Goal: Transaction & Acquisition: Purchase product/service

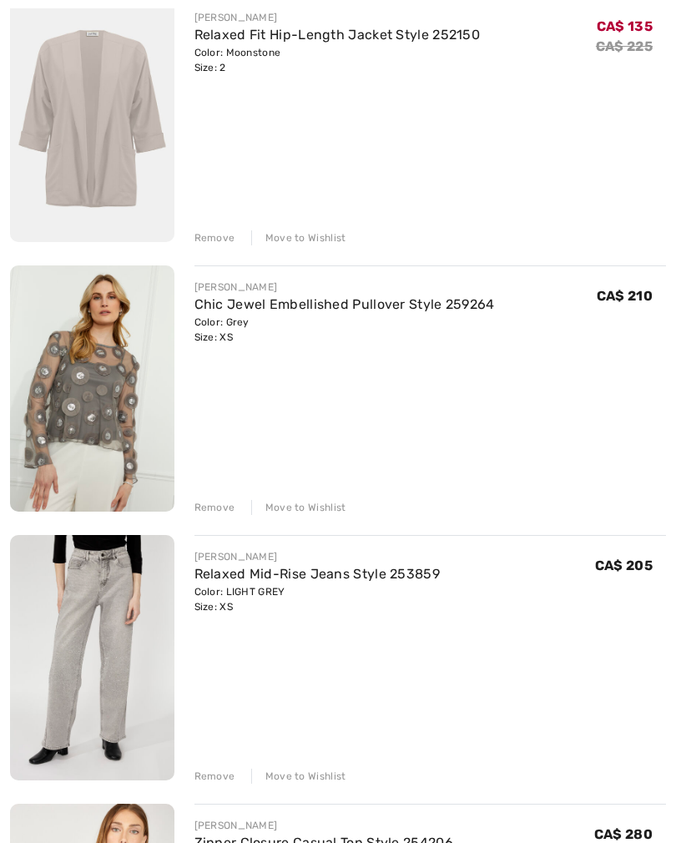
scroll to position [323, 0]
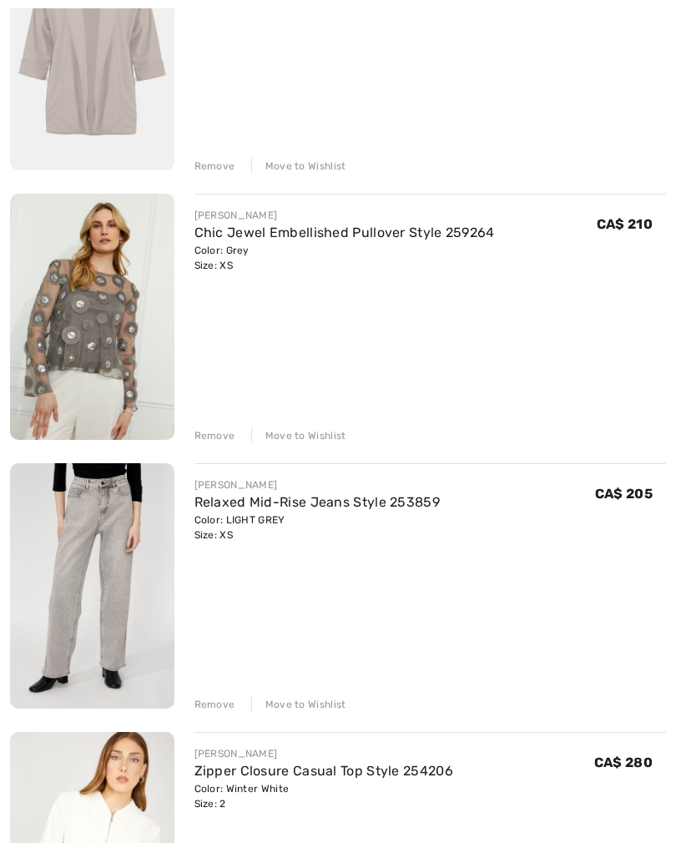
click at [208, 438] on div "Remove" at bounding box center [214, 435] width 41 height 15
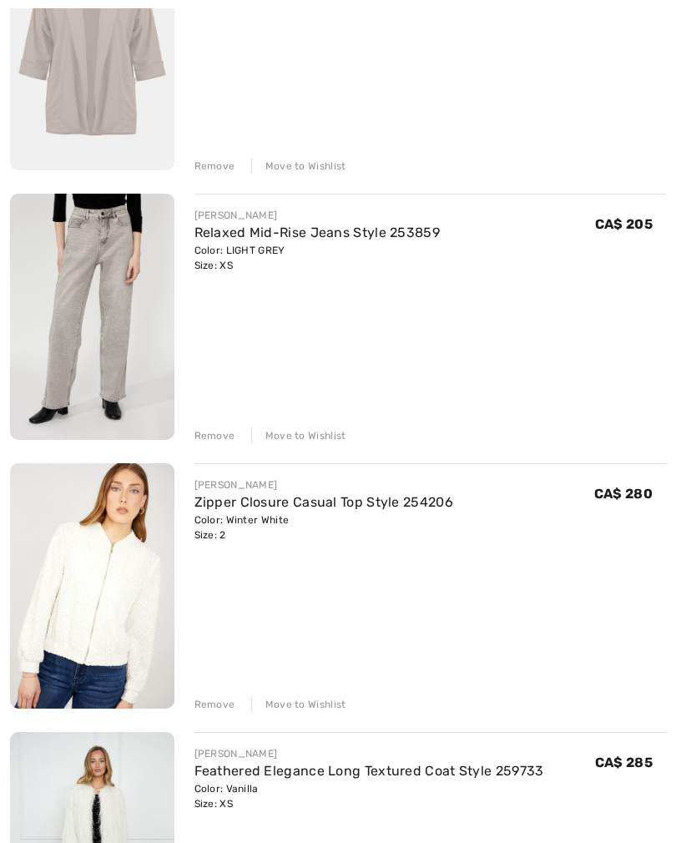
click at [206, 433] on div "Remove" at bounding box center [214, 435] width 41 height 15
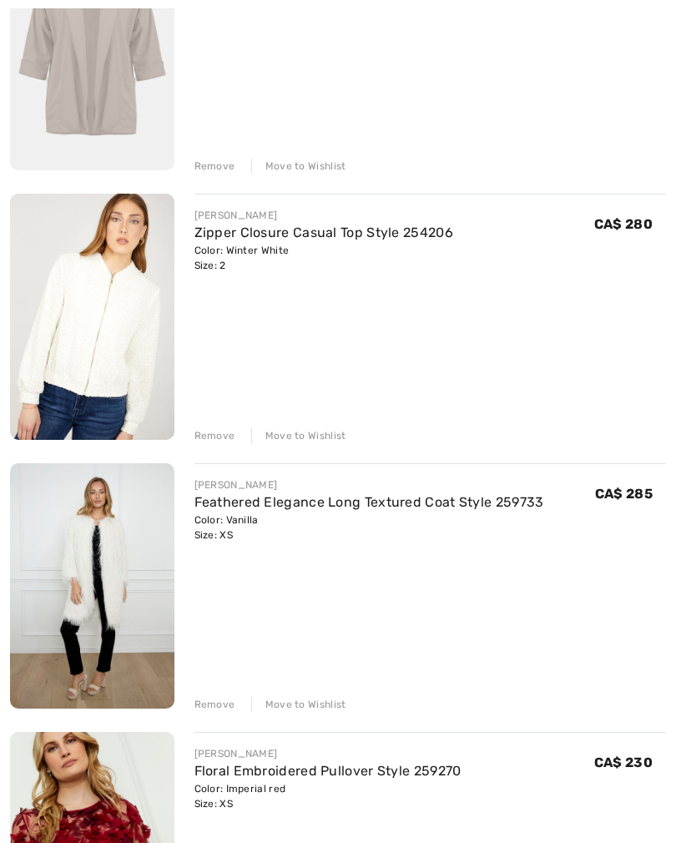
click at [209, 439] on div "Remove" at bounding box center [214, 435] width 41 height 15
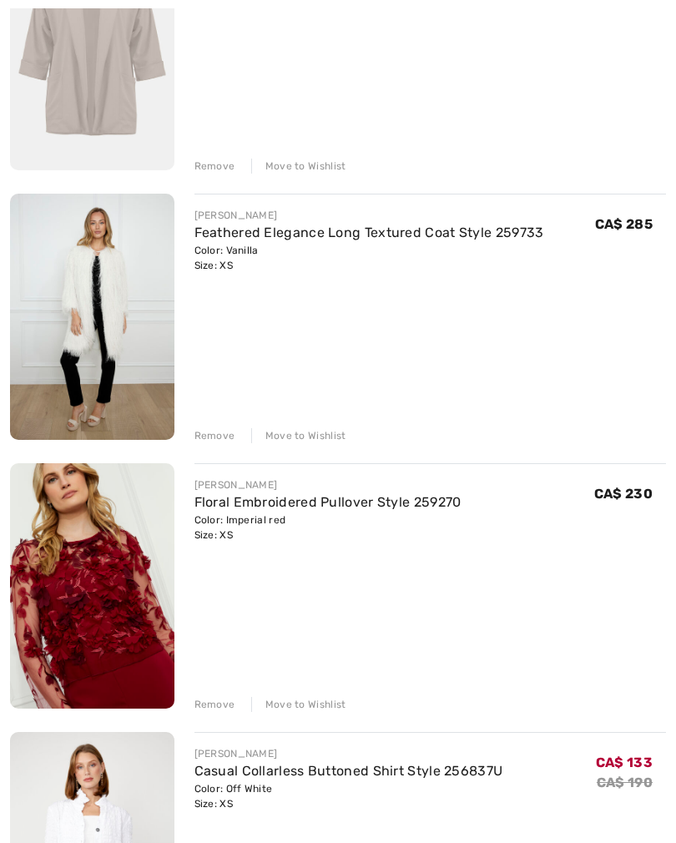
click at [216, 437] on div "Remove" at bounding box center [214, 435] width 41 height 15
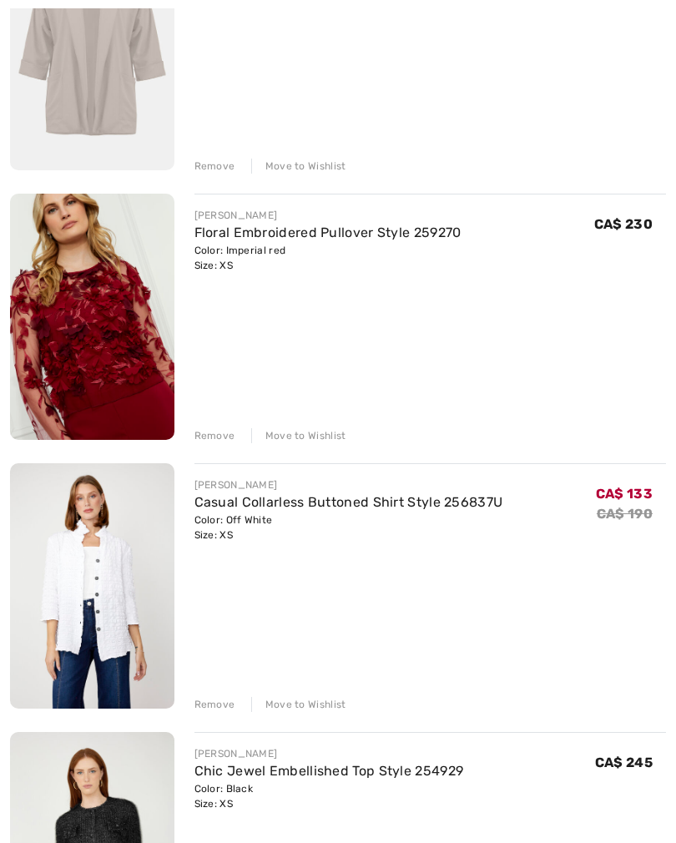
click at [211, 436] on div "Remove" at bounding box center [214, 435] width 41 height 15
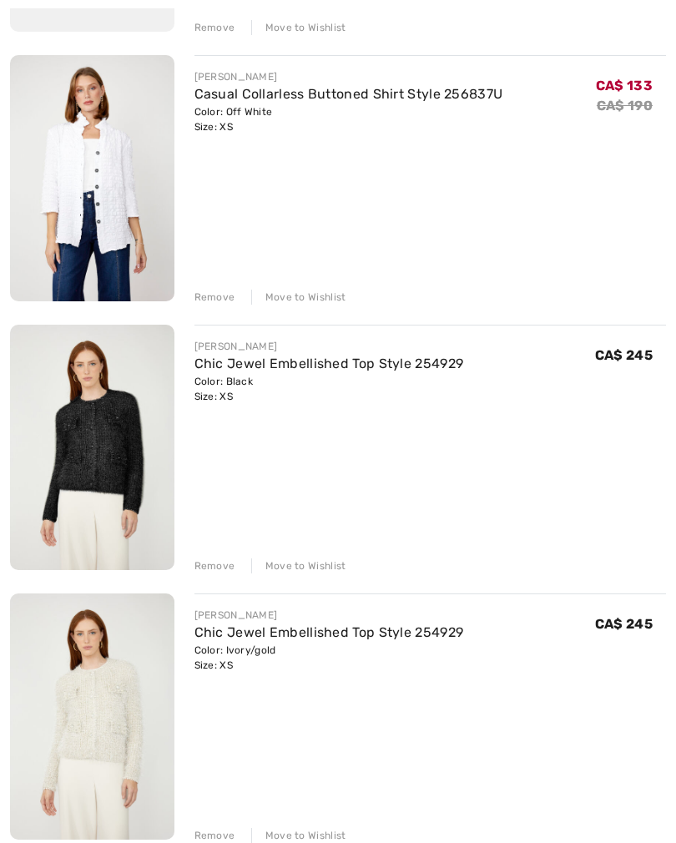
click at [208, 572] on div "Remove" at bounding box center [214, 566] width 41 height 15
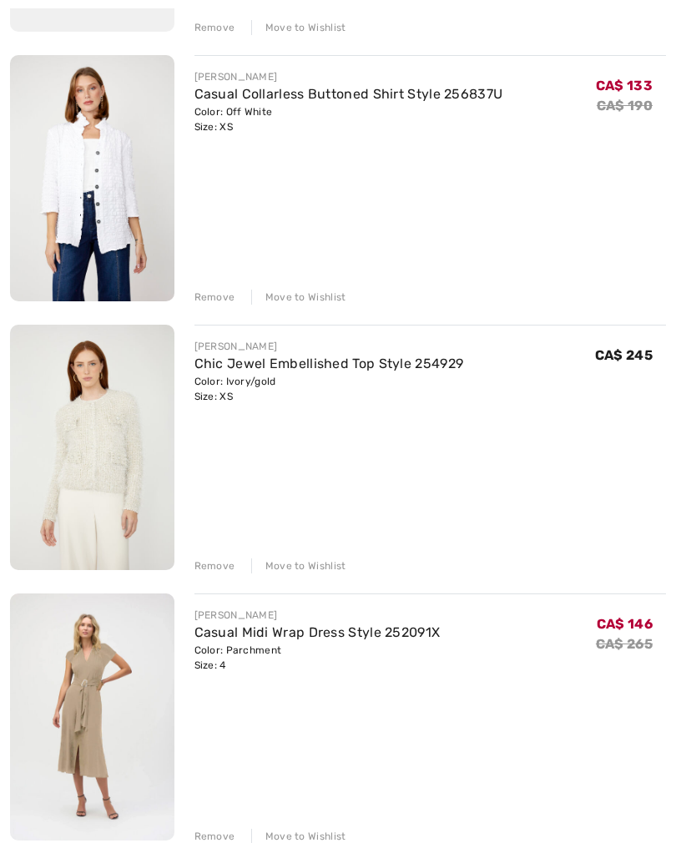
click at [208, 572] on div "Remove" at bounding box center [214, 565] width 41 height 15
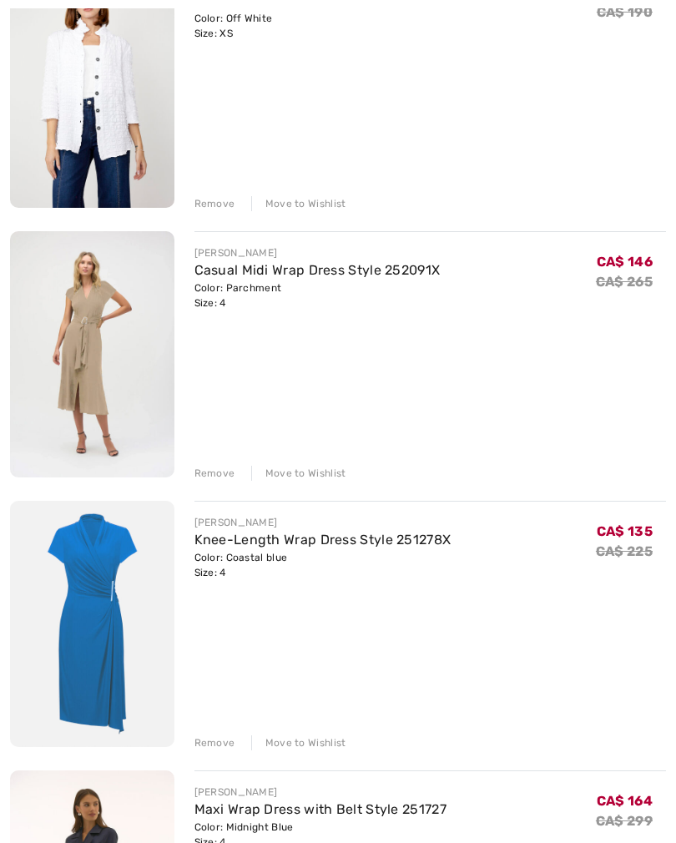
scroll to position [562, 0]
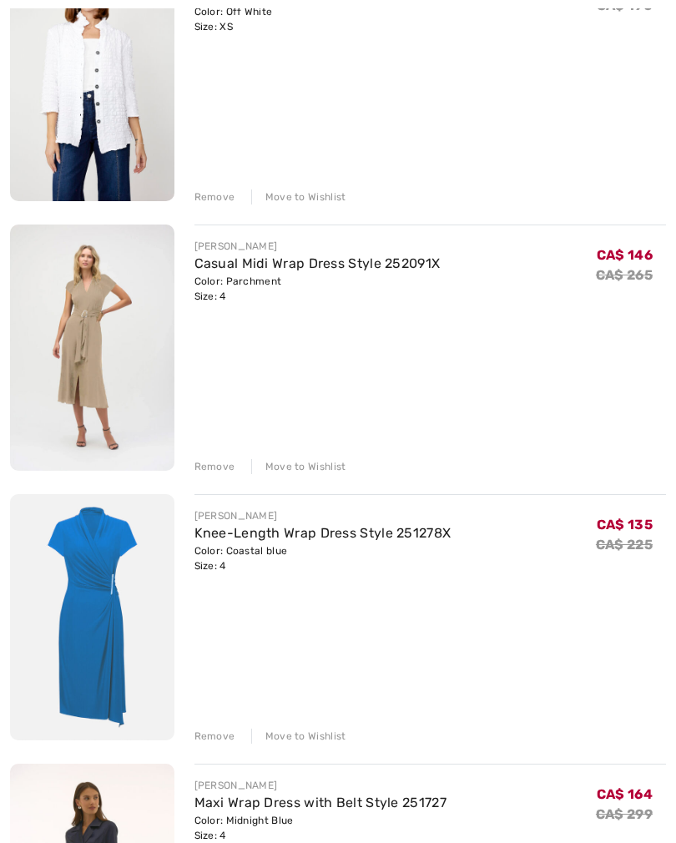
click at [212, 473] on div "Remove" at bounding box center [214, 466] width 41 height 15
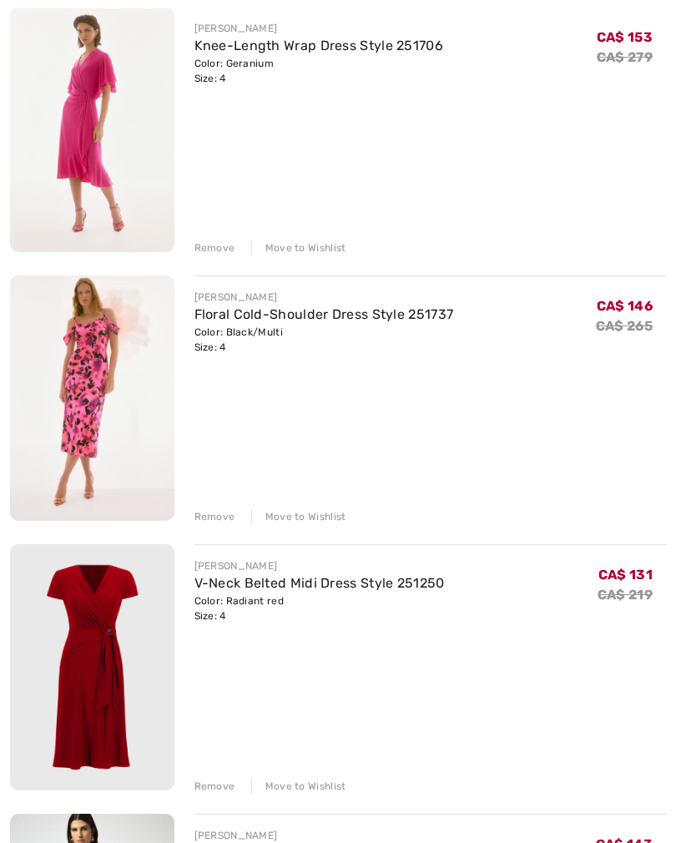
click at [207, 519] on div "Remove" at bounding box center [214, 517] width 41 height 15
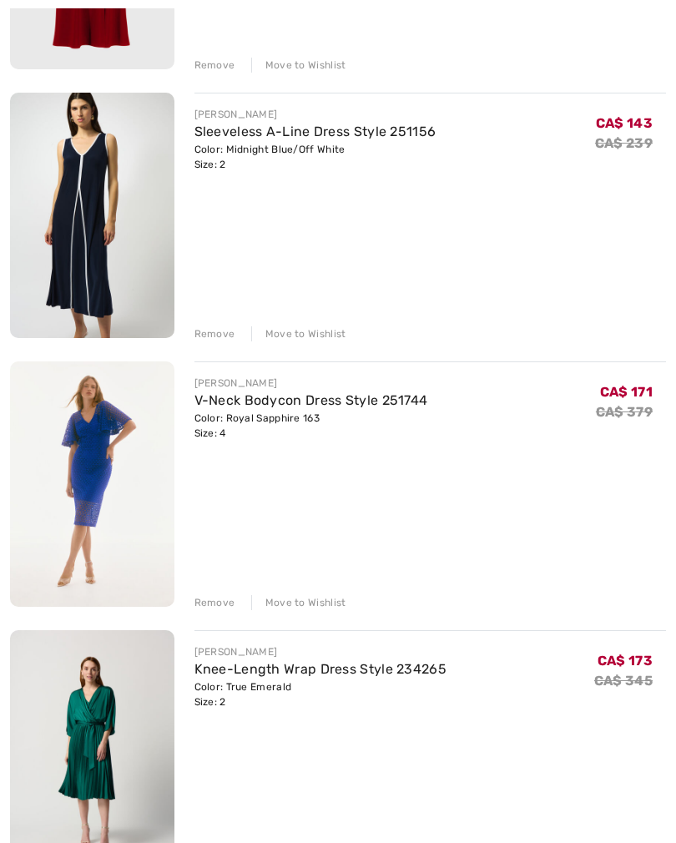
scroll to position [1775, 0]
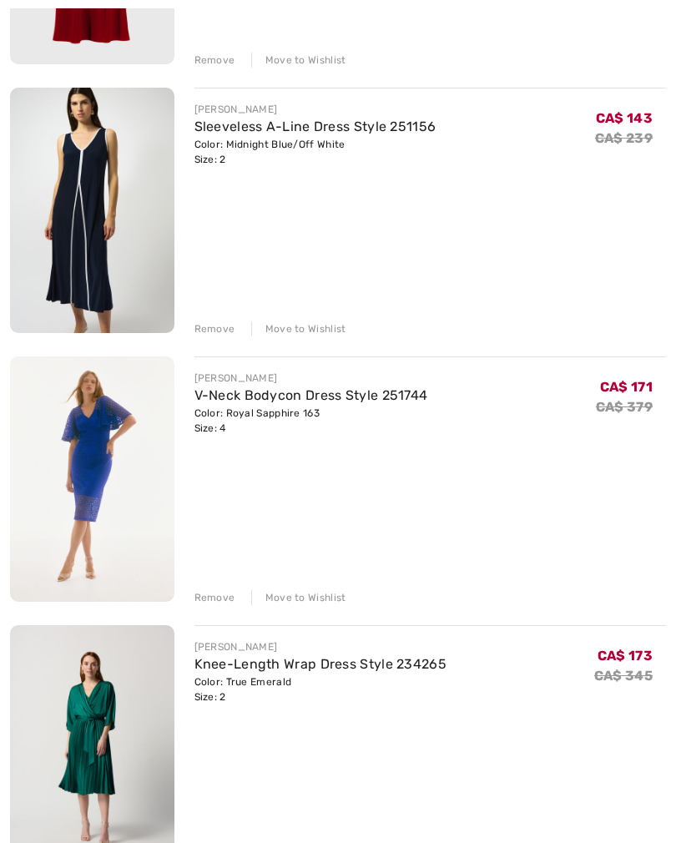
click at [209, 599] on div "Remove" at bounding box center [214, 597] width 41 height 15
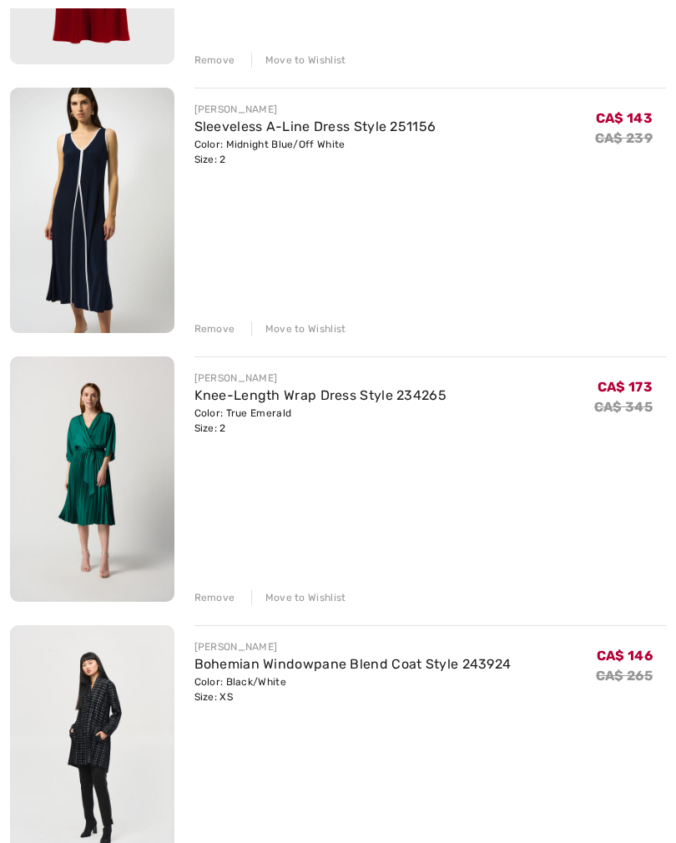
click at [210, 602] on div "Remove" at bounding box center [214, 597] width 41 height 15
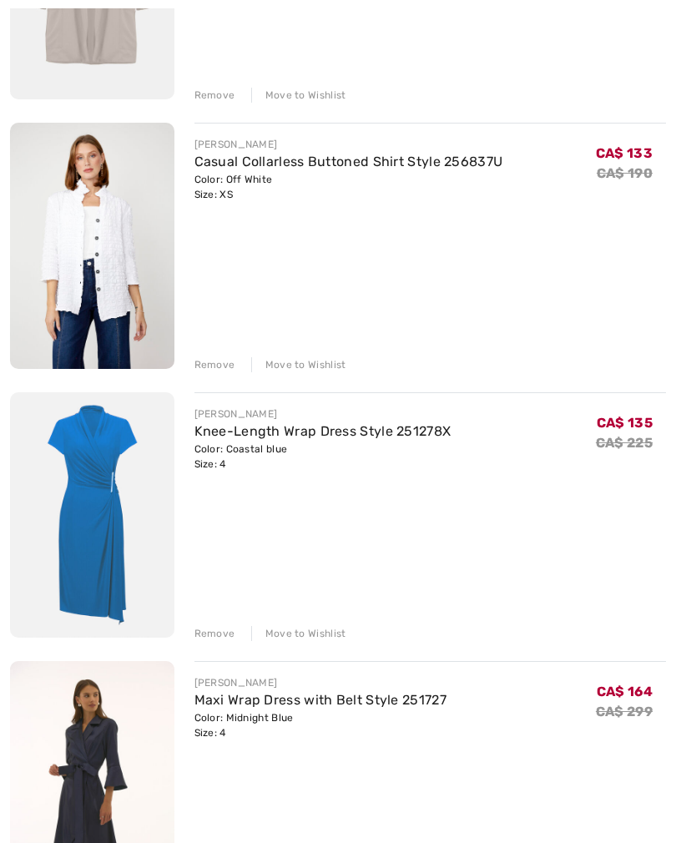
scroll to position [395, 0]
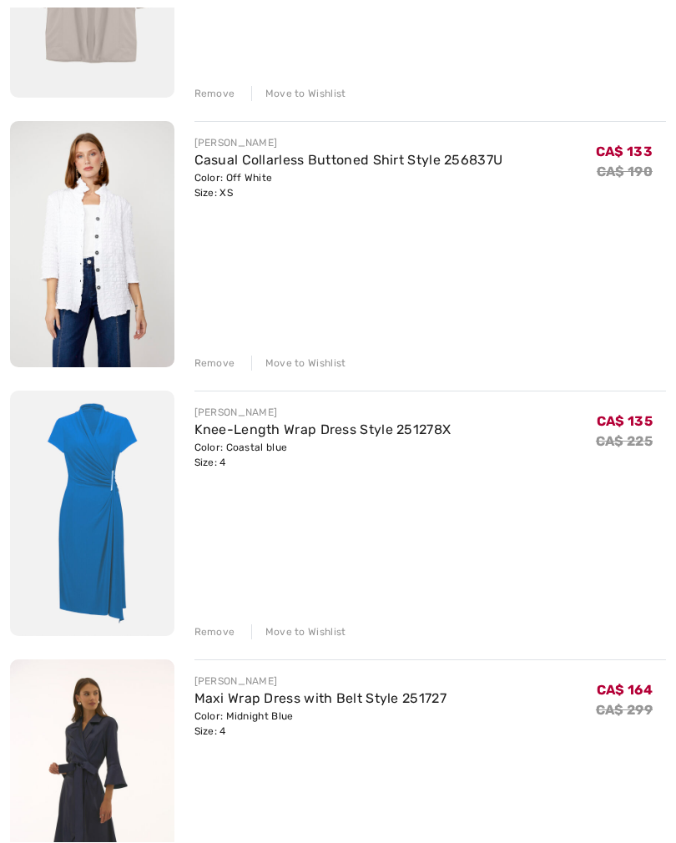
click at [229, 435] on link "Knee-Length Wrap Dress Style 251278X" at bounding box center [322, 430] width 257 height 16
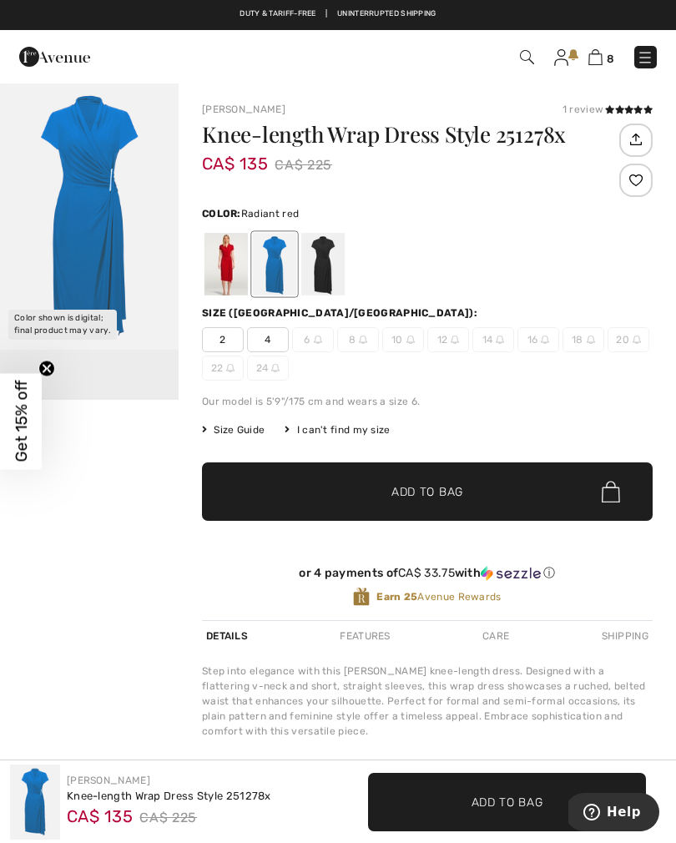
click at [224, 265] on div at bounding box center [225, 264] width 43 height 63
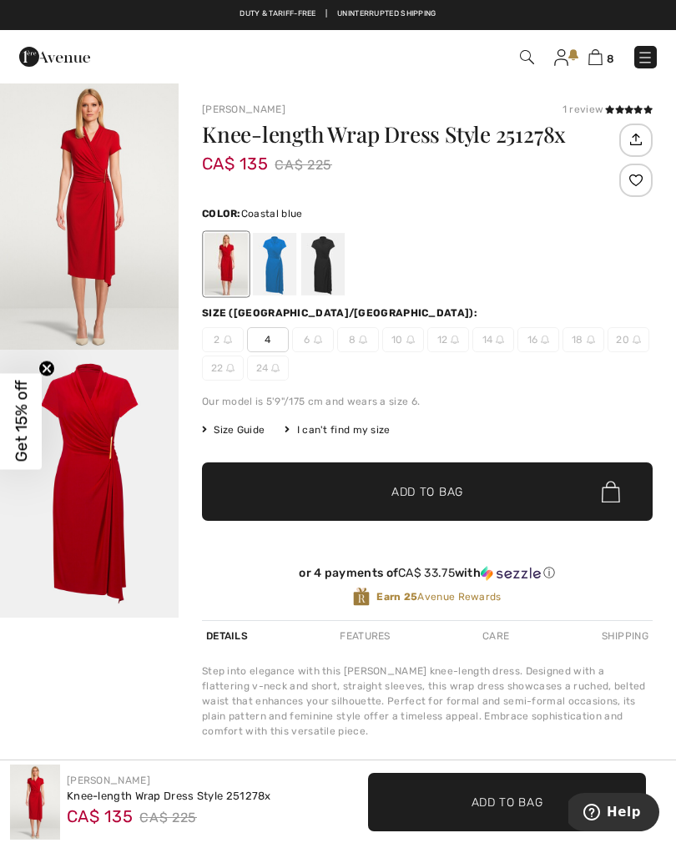
click at [271, 263] on div at bounding box center [274, 264] width 43 height 63
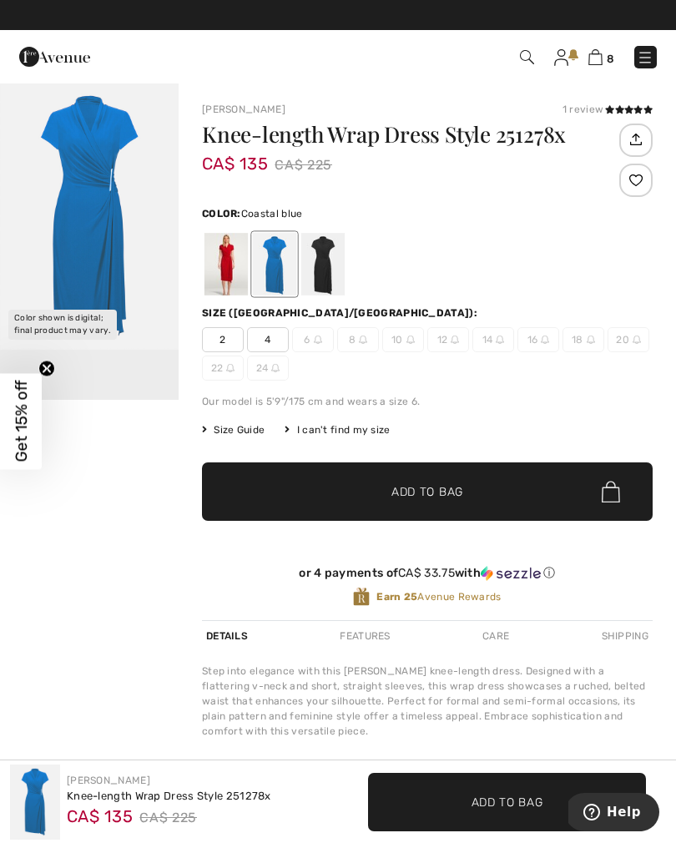
click at [222, 334] on span "2" at bounding box center [223, 339] width 42 height 25
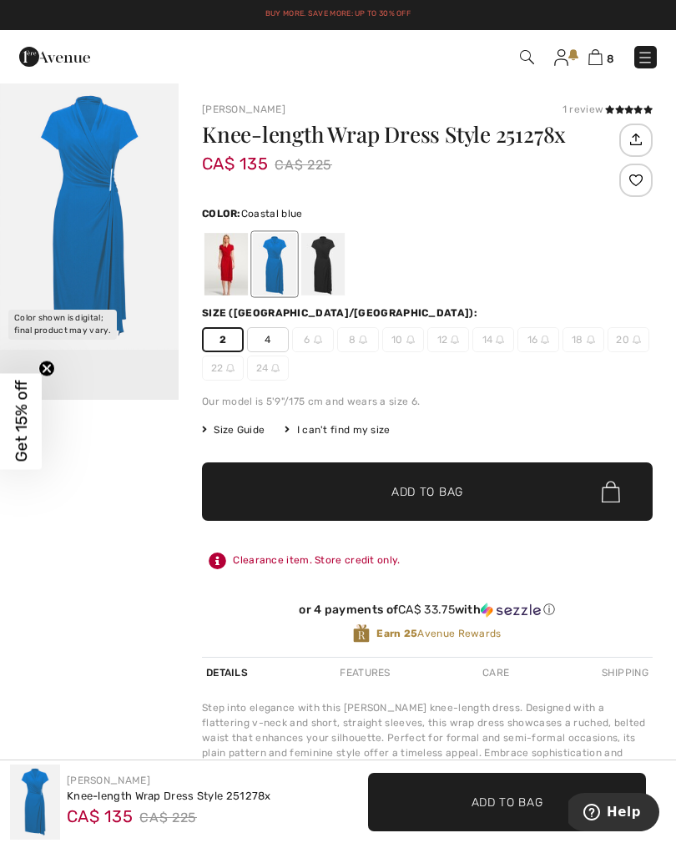
click at [355, 491] on span "✔ Added to Bag" at bounding box center [402, 492] width 102 height 18
click at [600, 63] on img at bounding box center [596, 57] width 14 height 16
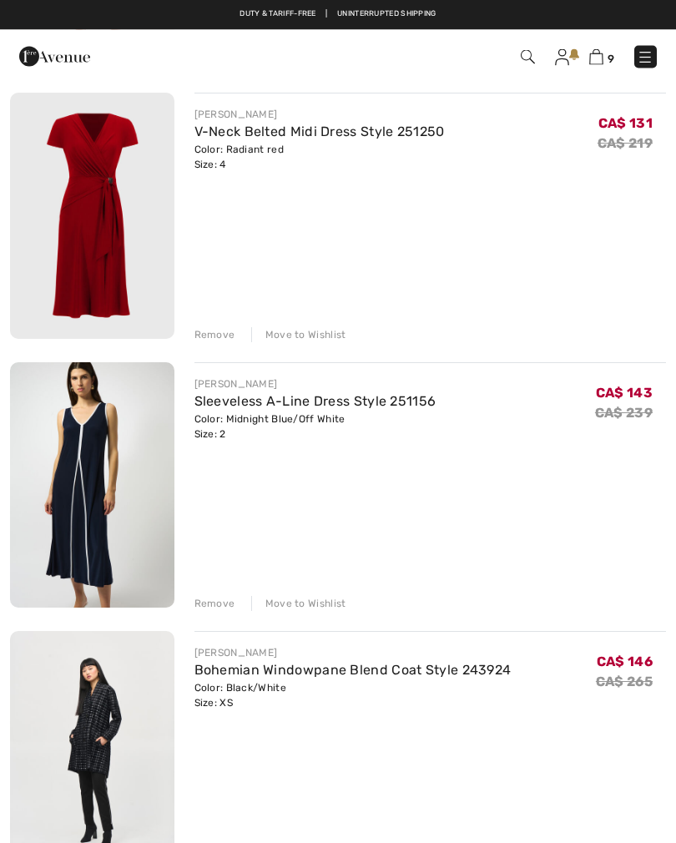
scroll to position [1500, 0]
click at [213, 605] on div "Remove" at bounding box center [214, 603] width 41 height 15
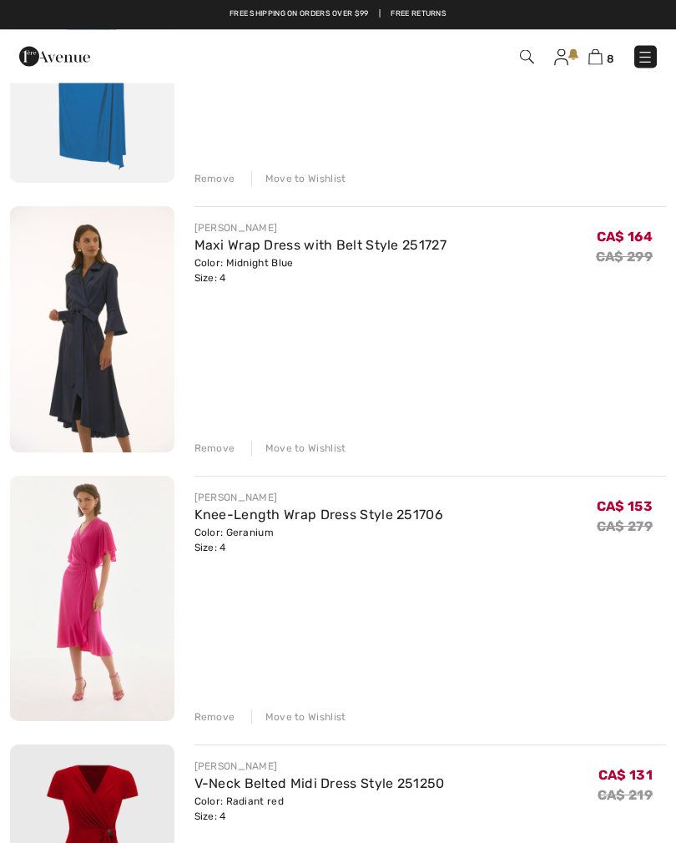
scroll to position [846, 0]
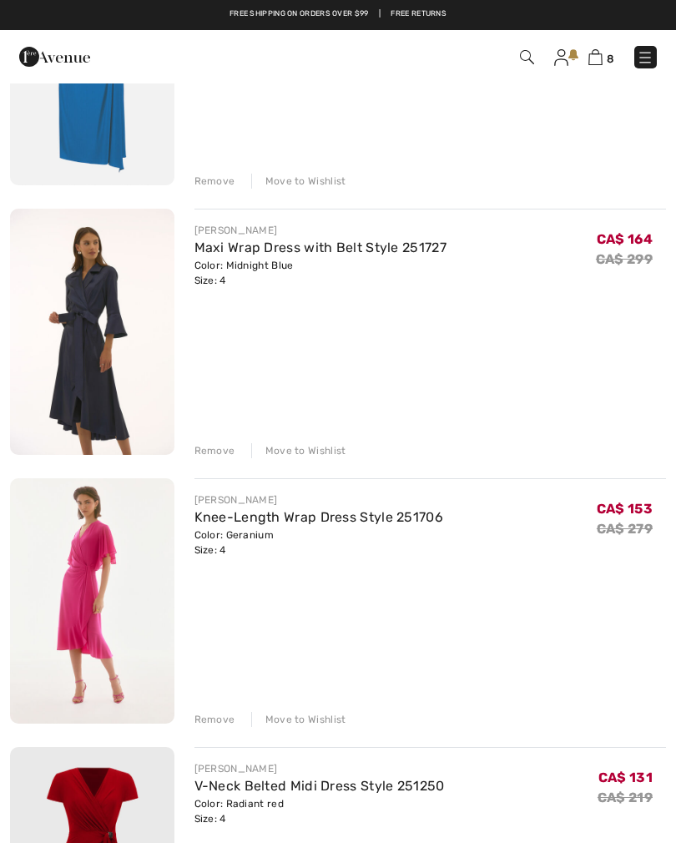
click at [211, 721] on div "Remove" at bounding box center [214, 719] width 41 height 15
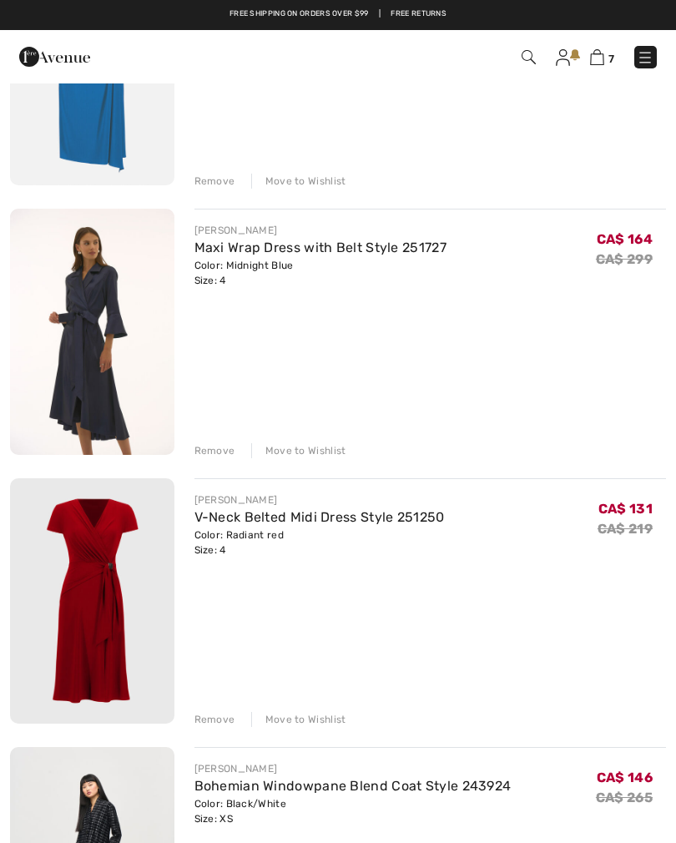
click at [204, 455] on div "Remove" at bounding box center [214, 450] width 41 height 15
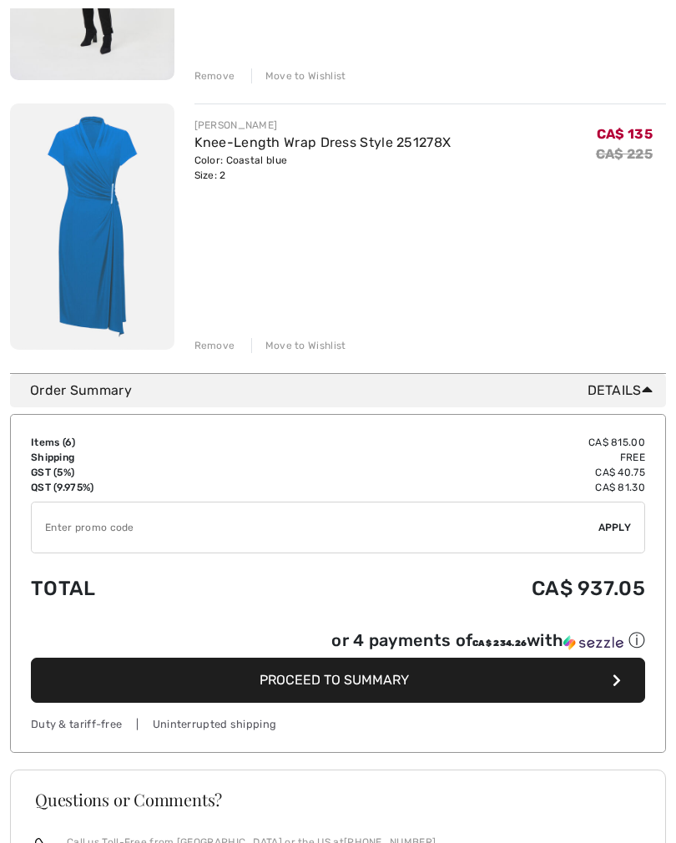
scroll to position [1496, 0]
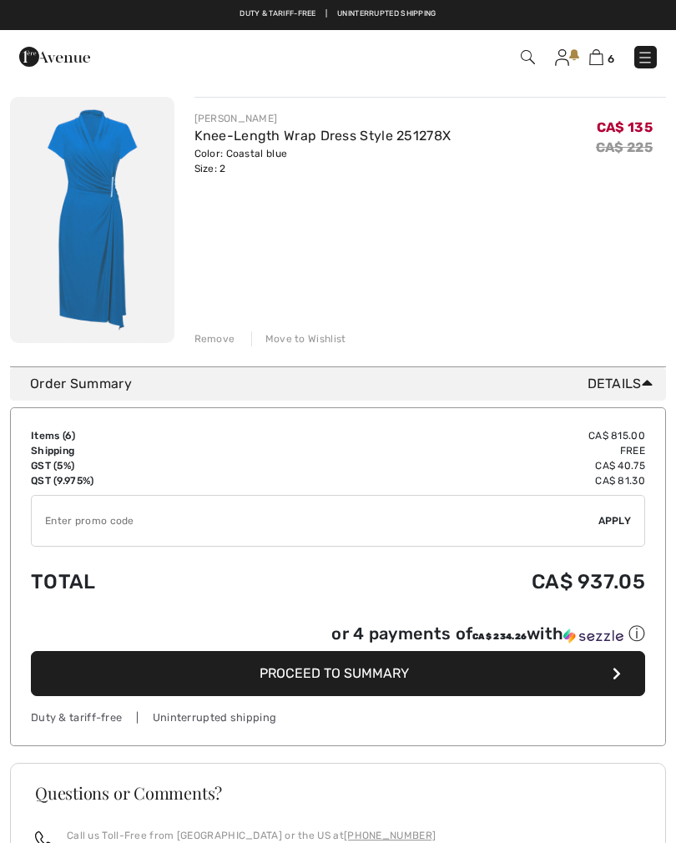
click at [341, 679] on span "Proceed to Summary" at bounding box center [334, 673] width 149 height 16
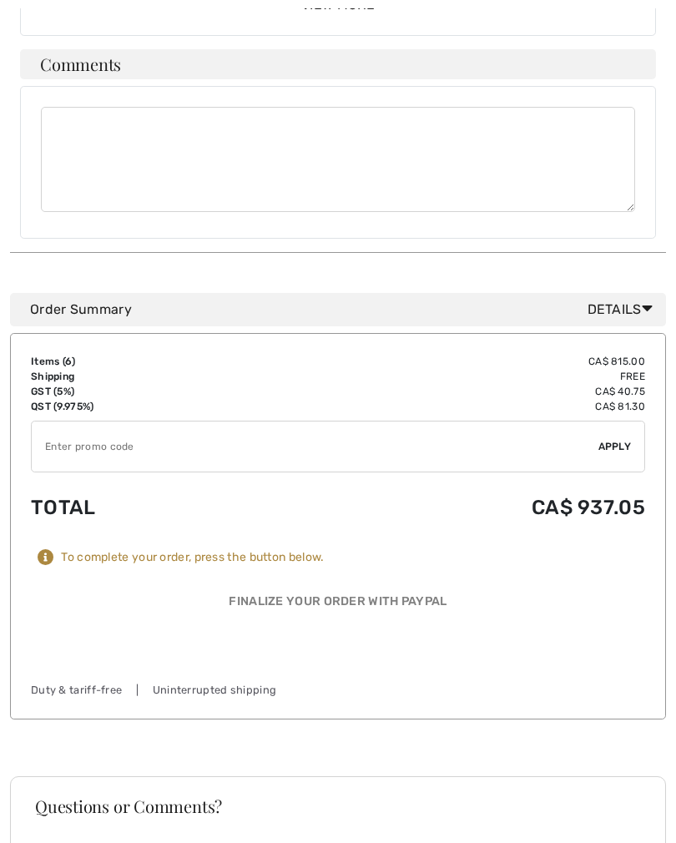
scroll to position [1178, 0]
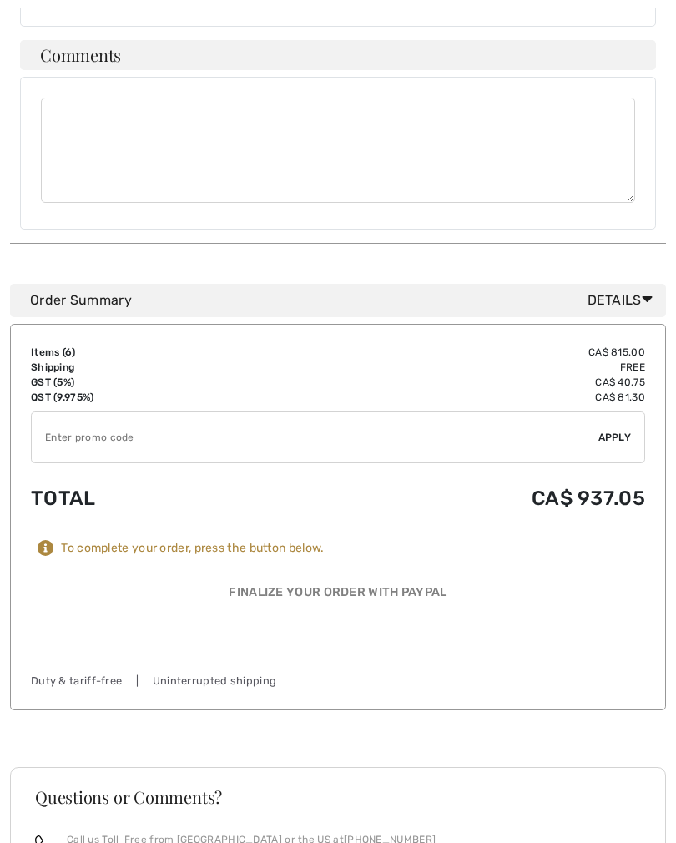
click at [80, 428] on input "TEXT" at bounding box center [315, 437] width 567 height 50
type input "SALEAVENUE"
click at [597, 412] on input "TEXT" at bounding box center [315, 437] width 567 height 50
click at [614, 432] on div "✔ Apply Remove" at bounding box center [338, 437] width 614 height 52
click at [616, 430] on span "Apply" at bounding box center [614, 437] width 33 height 15
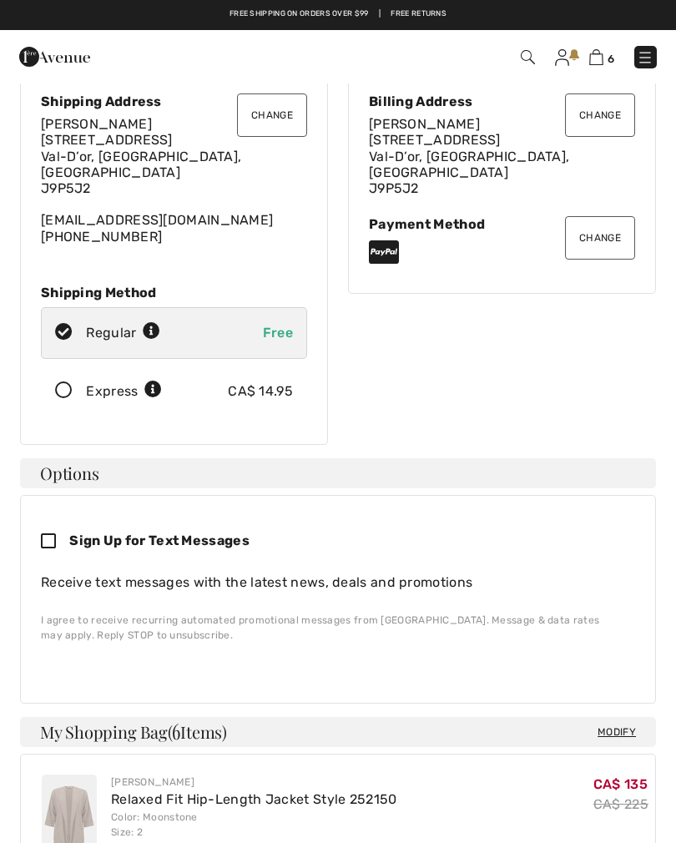
scroll to position [0, 0]
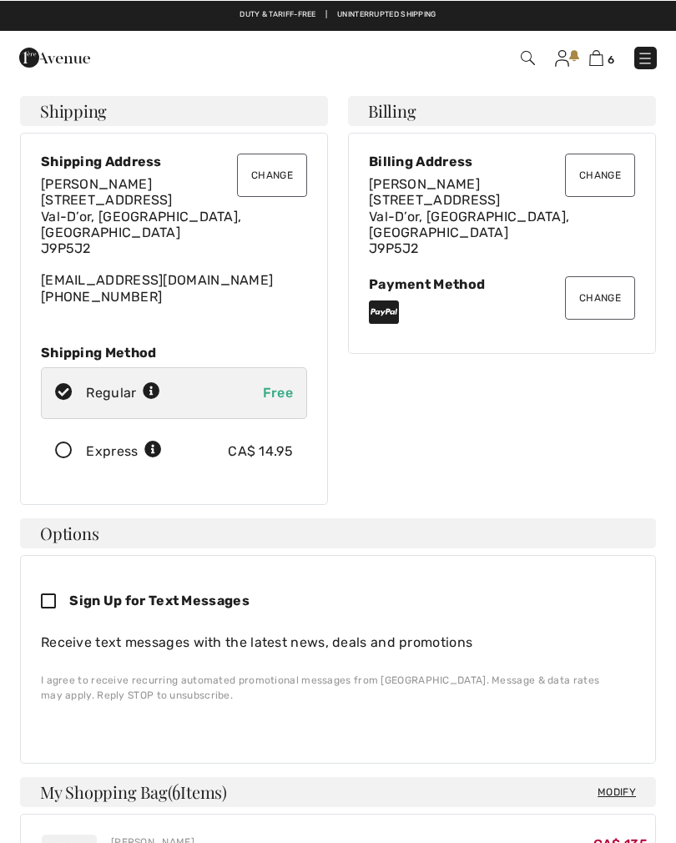
click at [597, 53] on img at bounding box center [596, 57] width 14 height 16
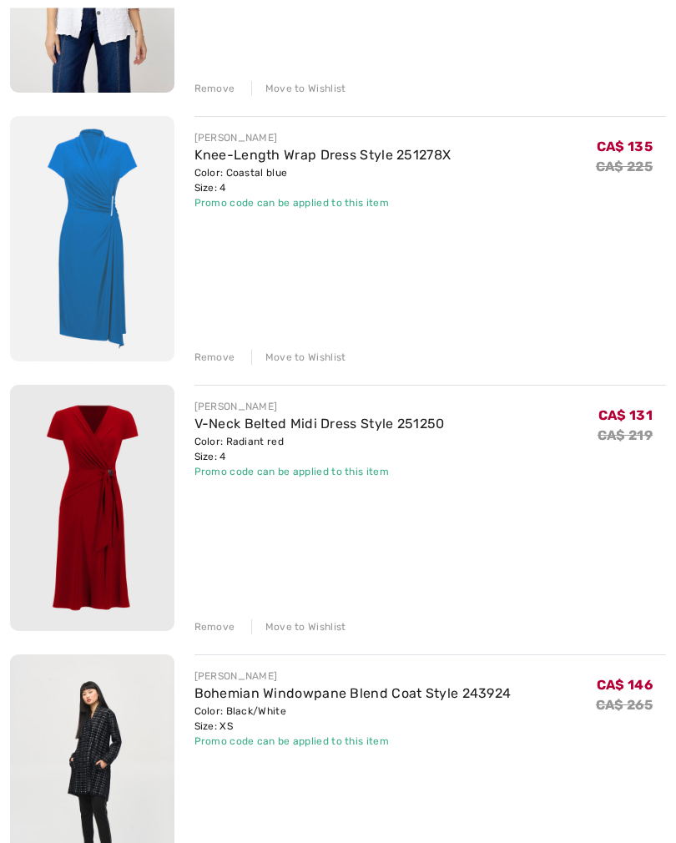
scroll to position [670, 0]
click at [318, 431] on link "V-Neck Belted Midi Dress Style 251250" at bounding box center [319, 424] width 250 height 16
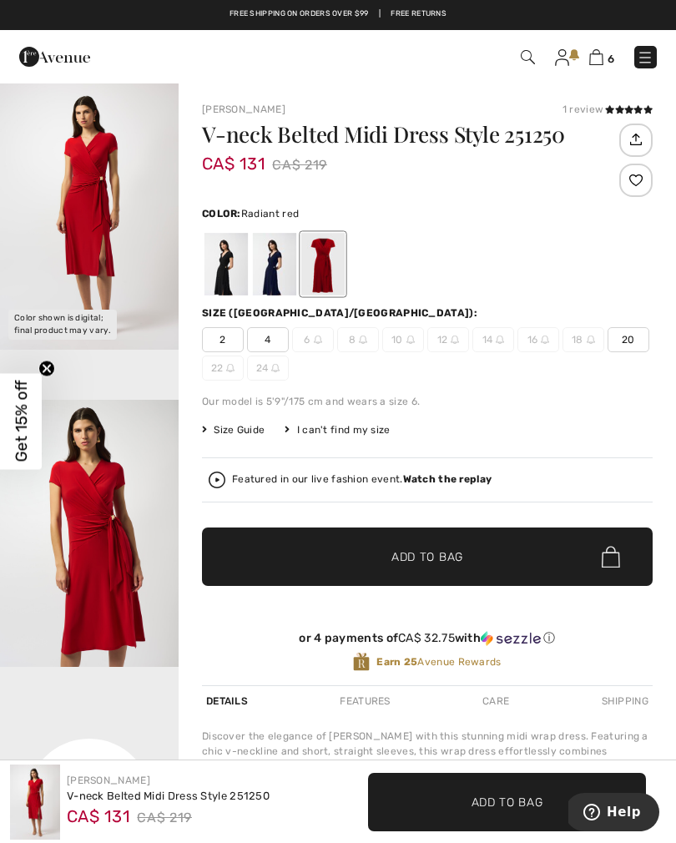
click at [597, 63] on img at bounding box center [596, 57] width 14 height 16
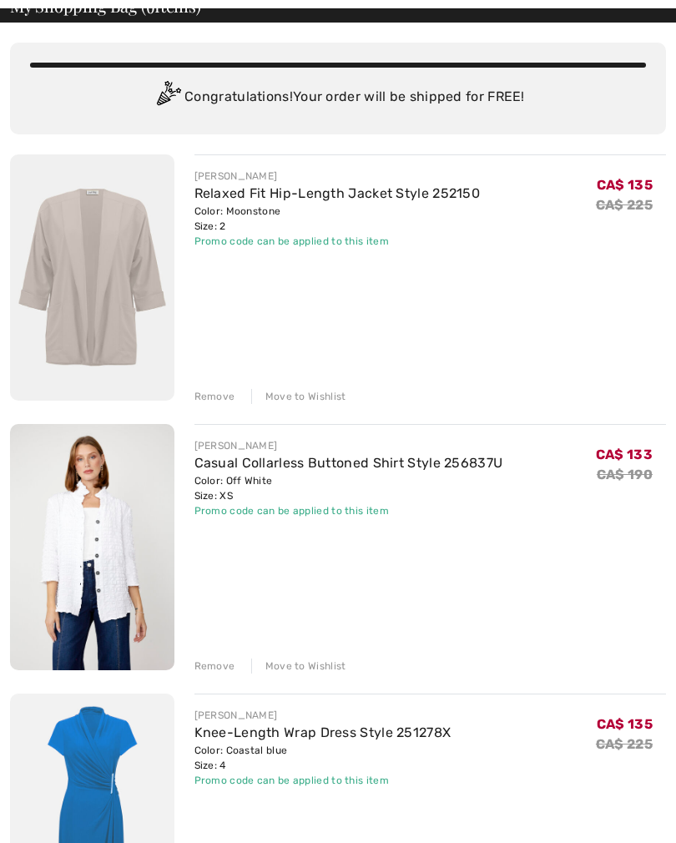
scroll to position [106, 0]
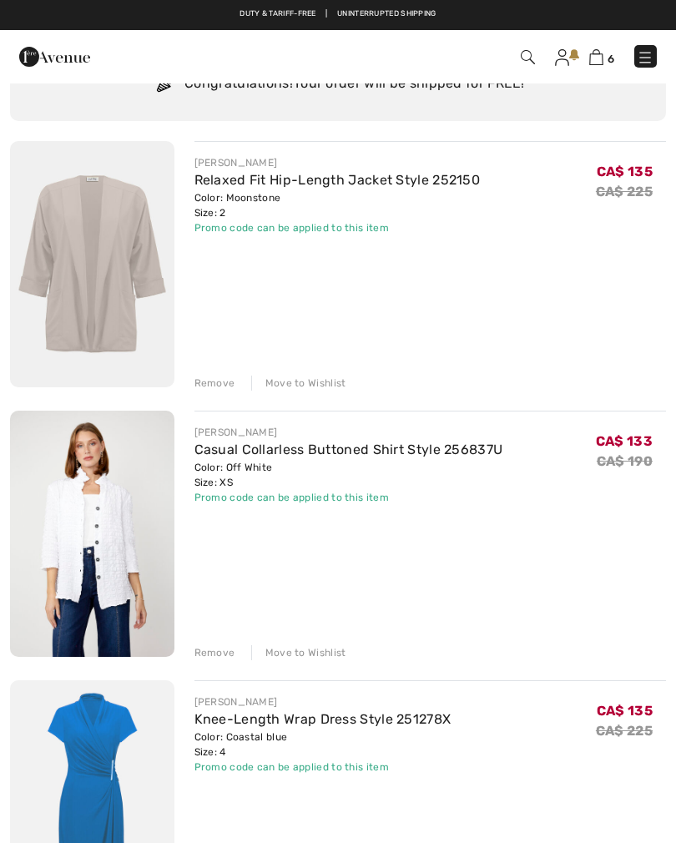
click at [320, 186] on link "Relaxed Fit Hip-Length Jacket Style 252150" at bounding box center [337, 180] width 286 height 16
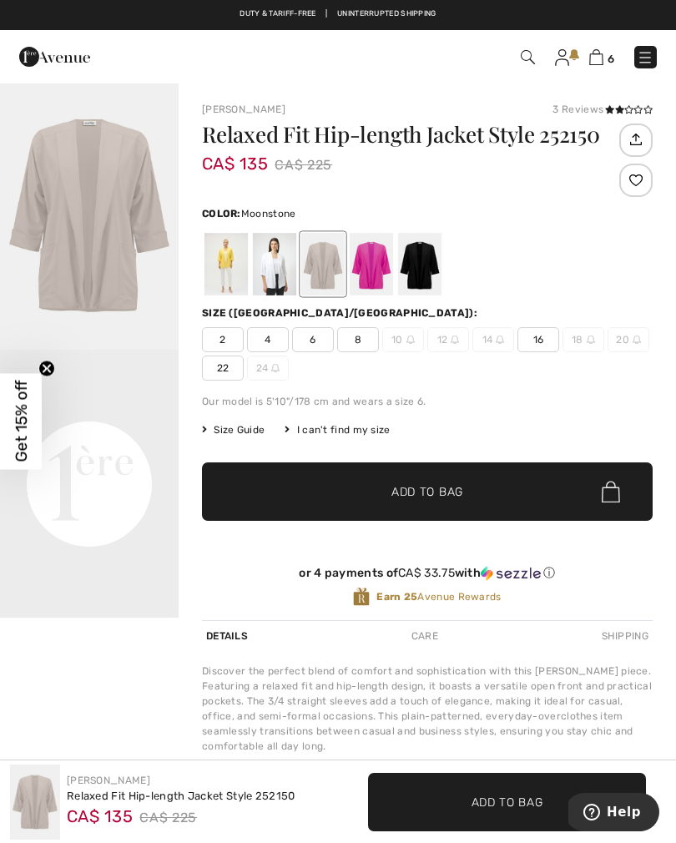
click at [592, 63] on img at bounding box center [596, 57] width 14 height 16
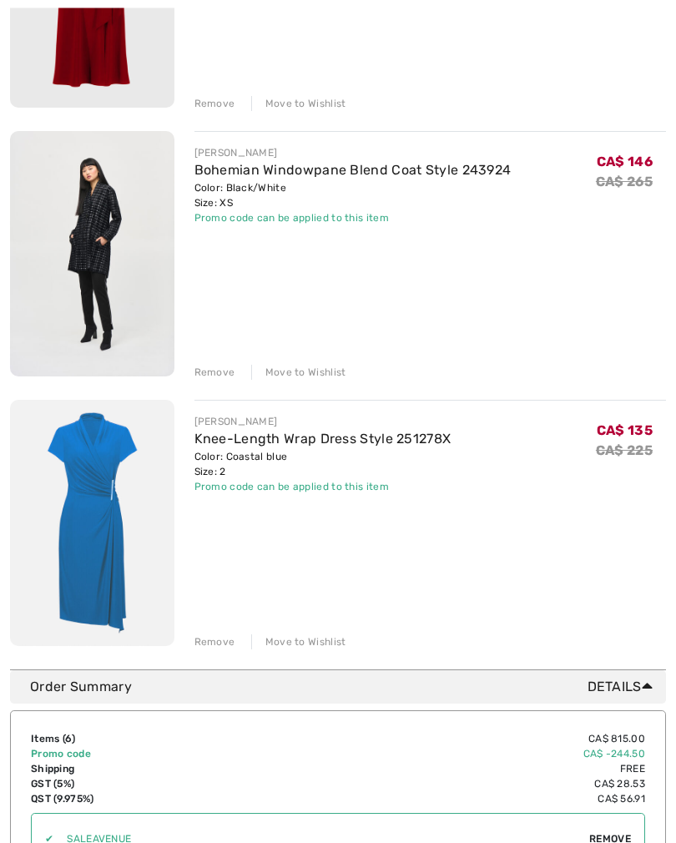
scroll to position [1193, 0]
click at [214, 643] on div "Remove" at bounding box center [214, 641] width 41 height 15
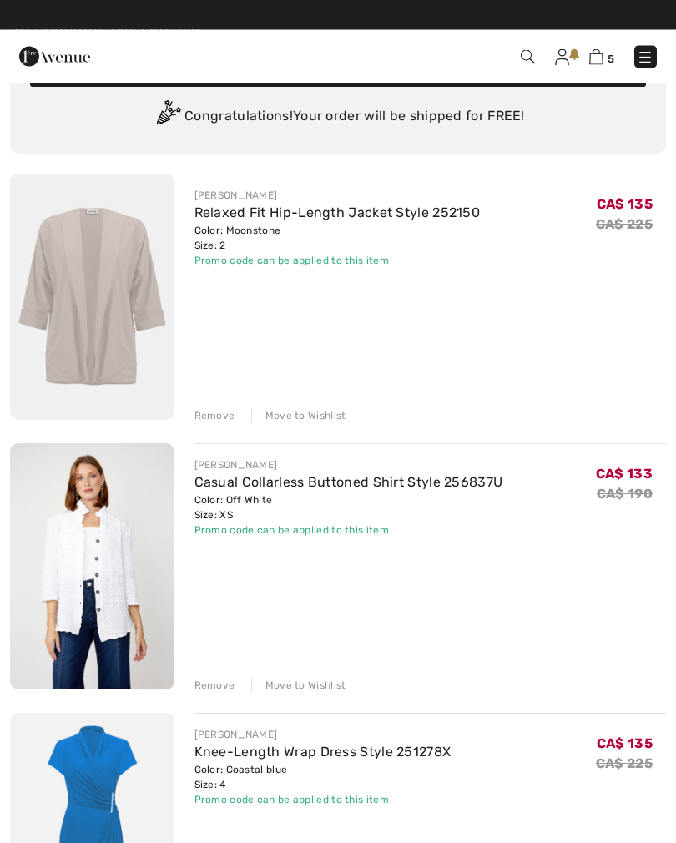
scroll to position [0, 0]
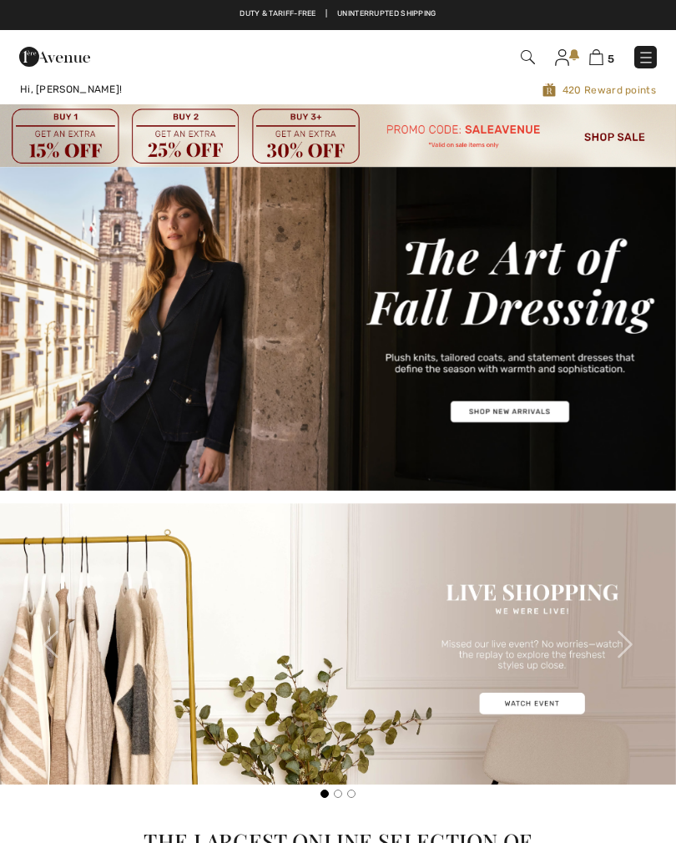
click at [527, 62] on img at bounding box center [528, 57] width 14 height 14
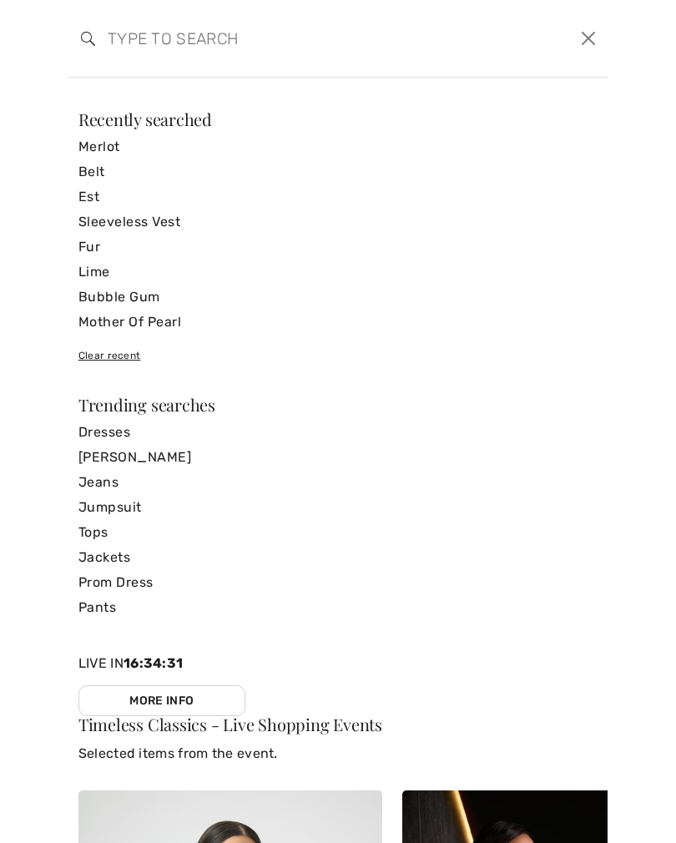
click at [123, 47] on input "search" at bounding box center [280, 38] width 370 height 50
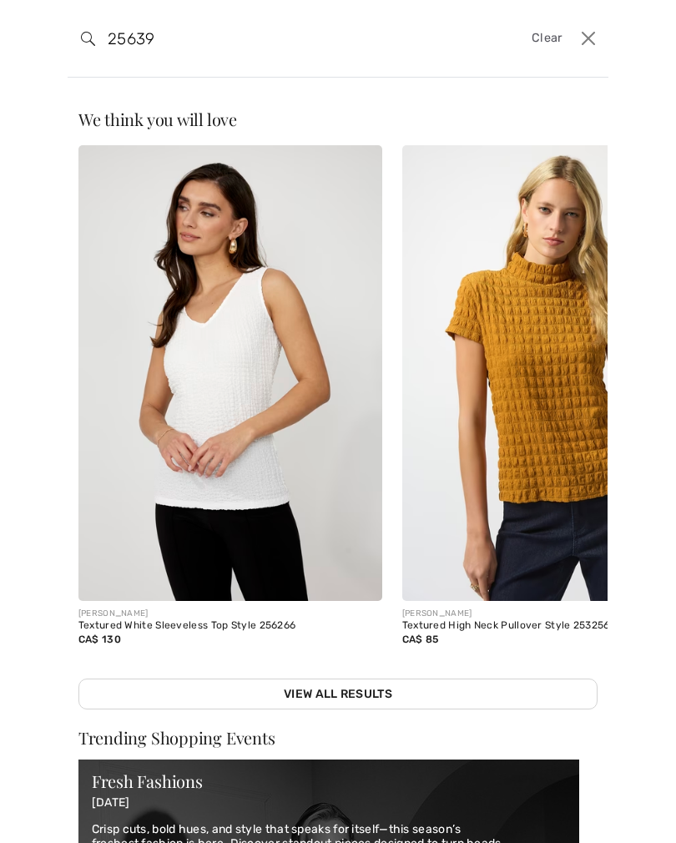
type input "256398"
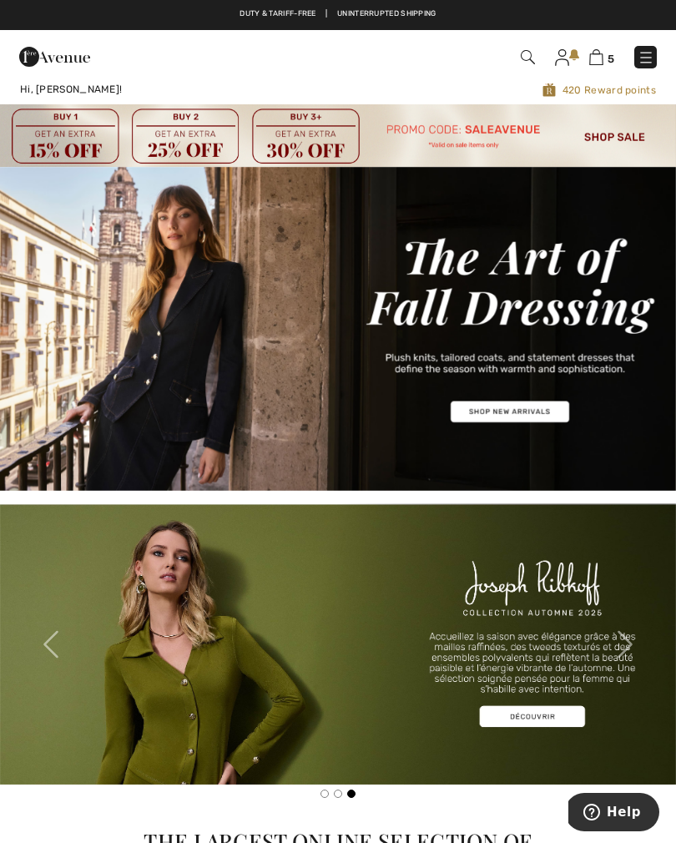
click at [598, 63] on img at bounding box center [596, 57] width 14 height 16
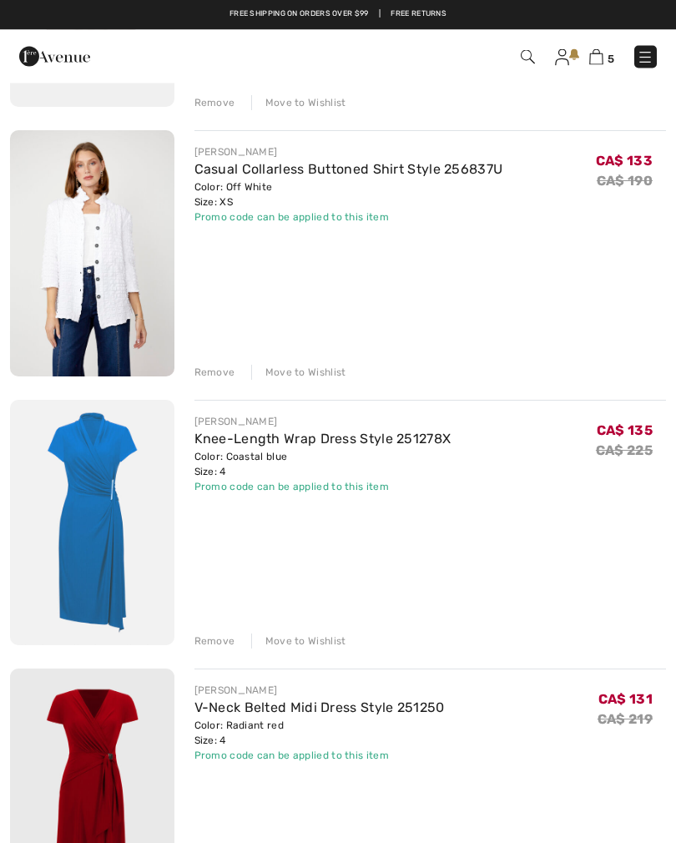
scroll to position [386, 0]
click at [279, 464] on div "Color: Coastal blue Size: 4" at bounding box center [322, 464] width 257 height 30
